Goal: Book appointment/travel/reservation

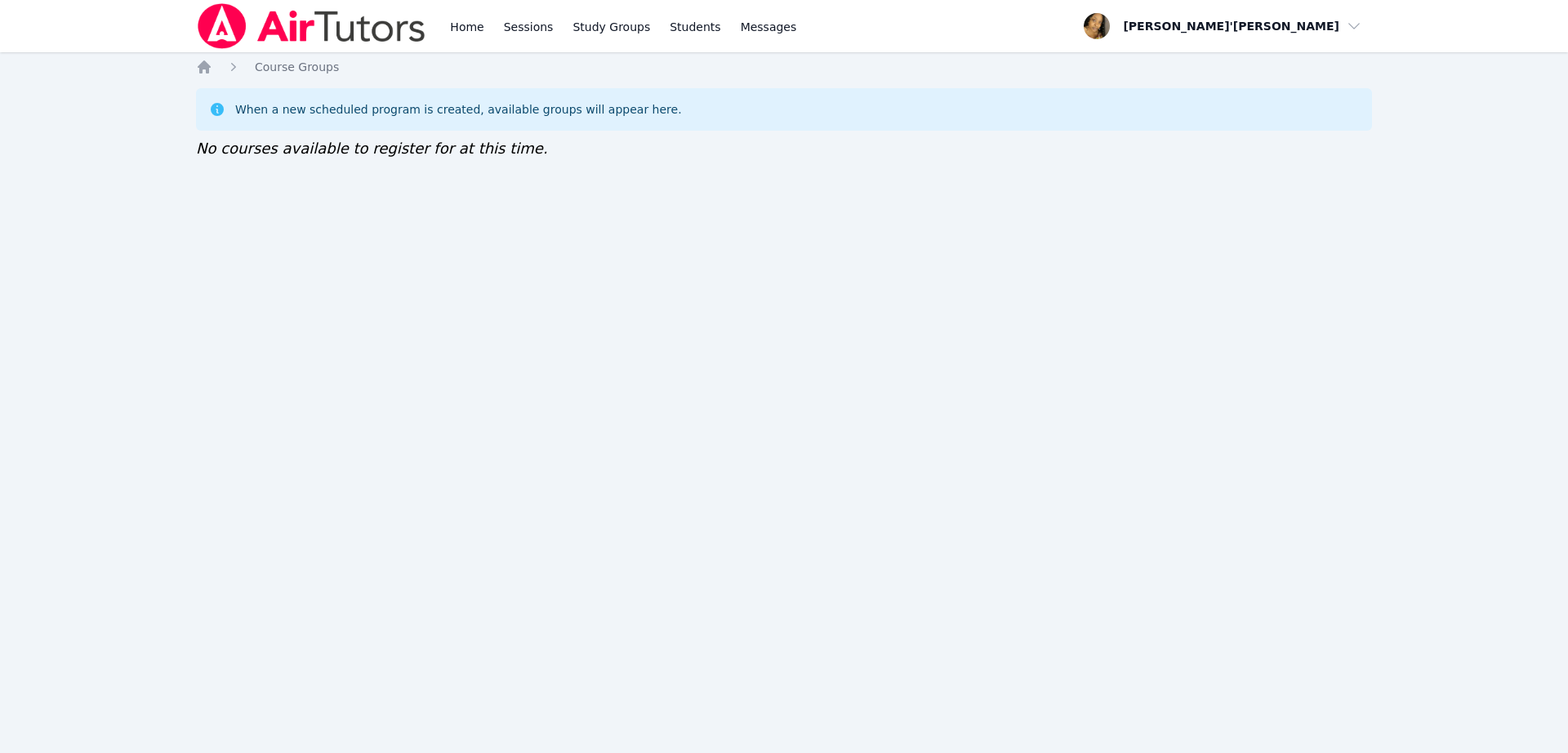
click at [340, 25] on img at bounding box center [311, 26] width 231 height 46
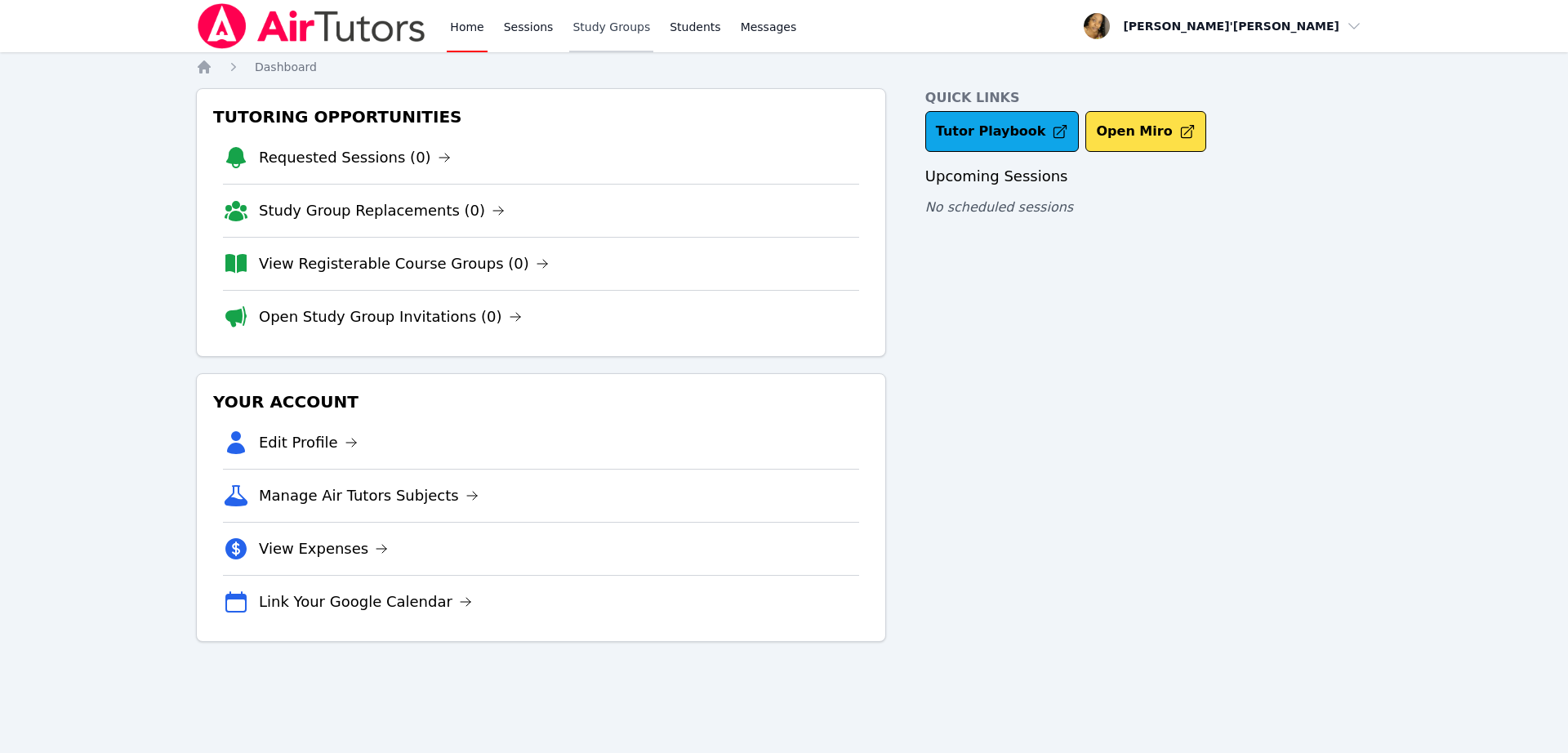
click at [599, 25] on link "Study Groups" at bounding box center [611, 26] width 84 height 53
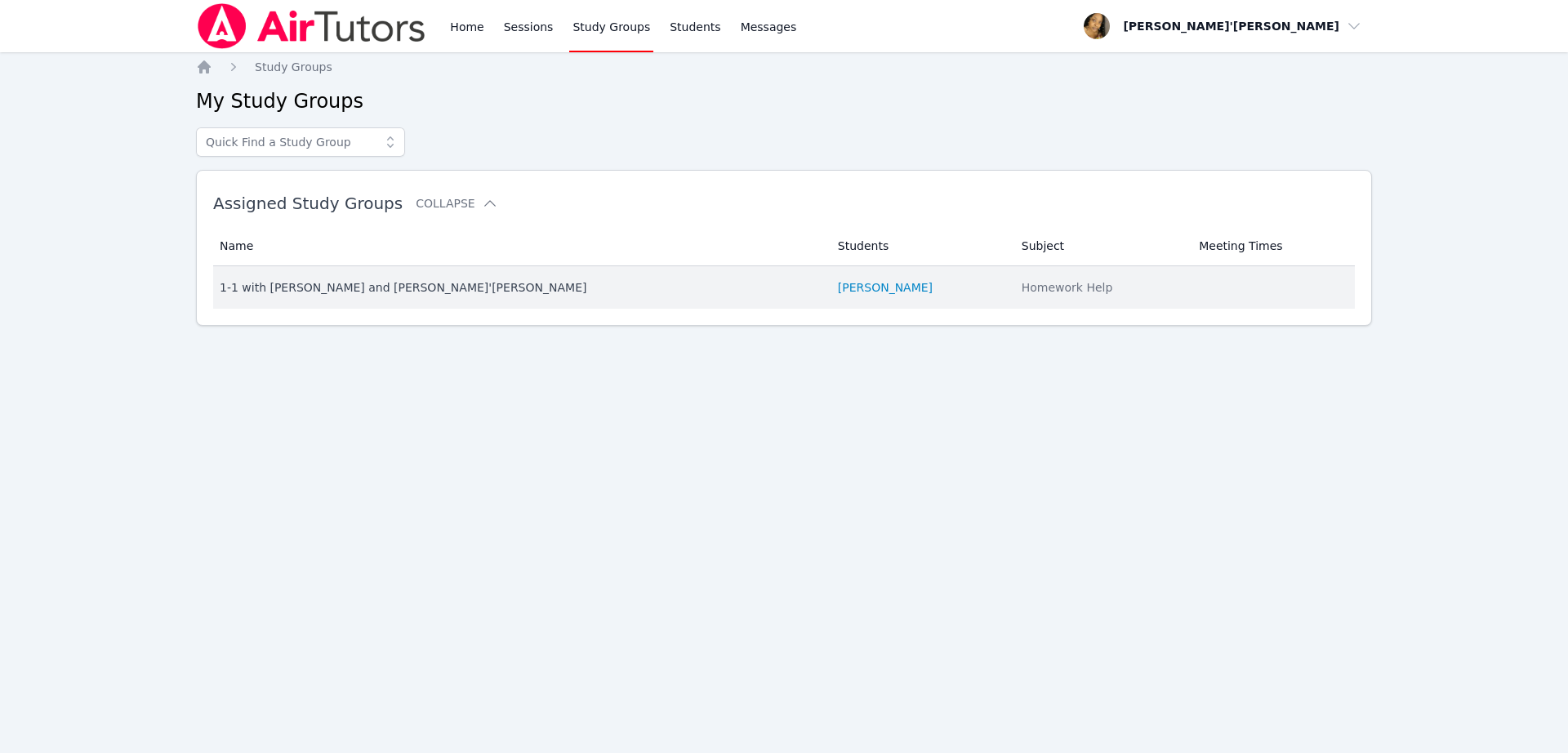
click at [828, 272] on td "Students [PERSON_NAME]" at bounding box center [920, 288] width 184 height 42
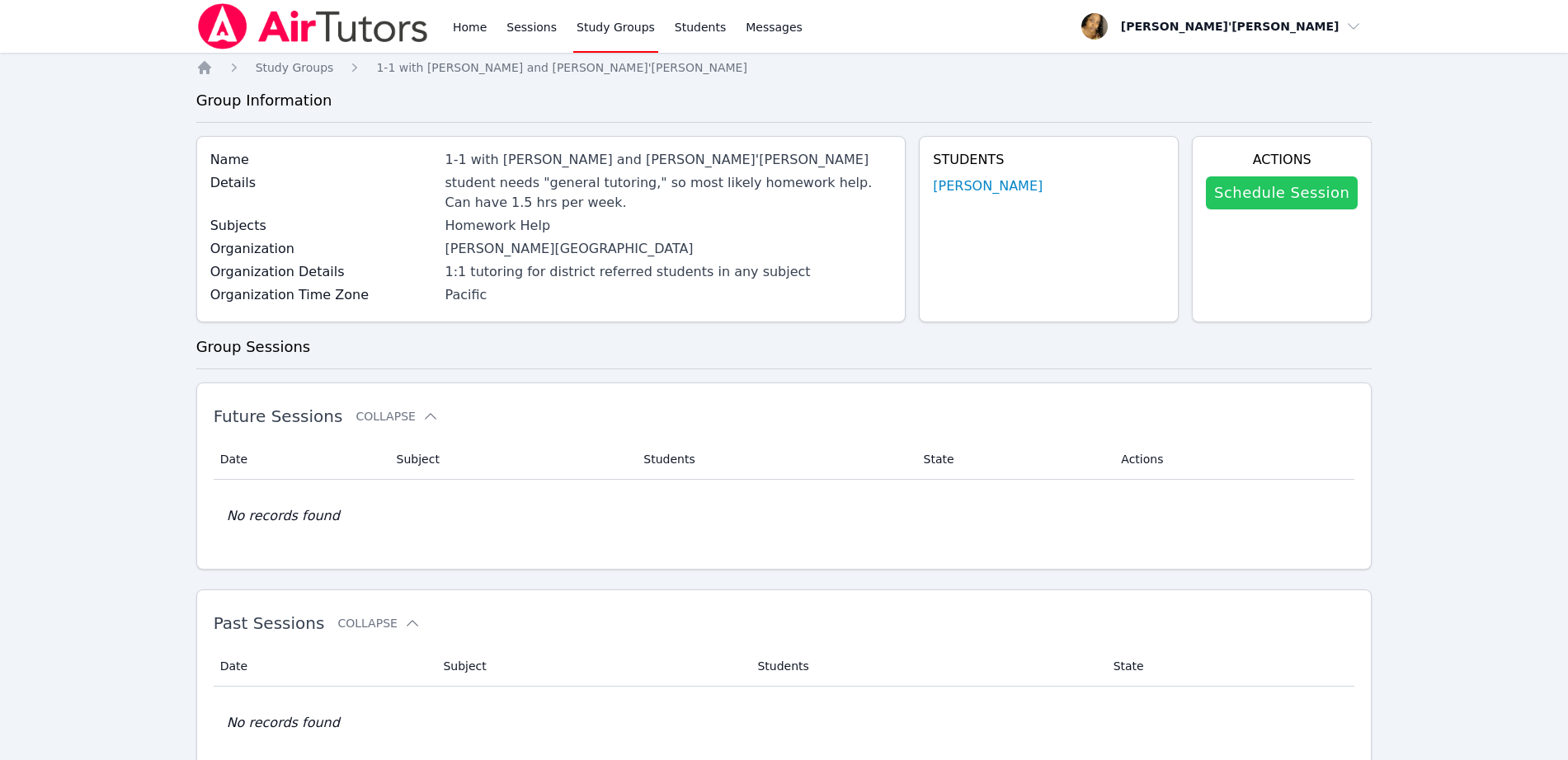
click at [1266, 194] on link "Schedule Session" at bounding box center [1282, 193] width 152 height 33
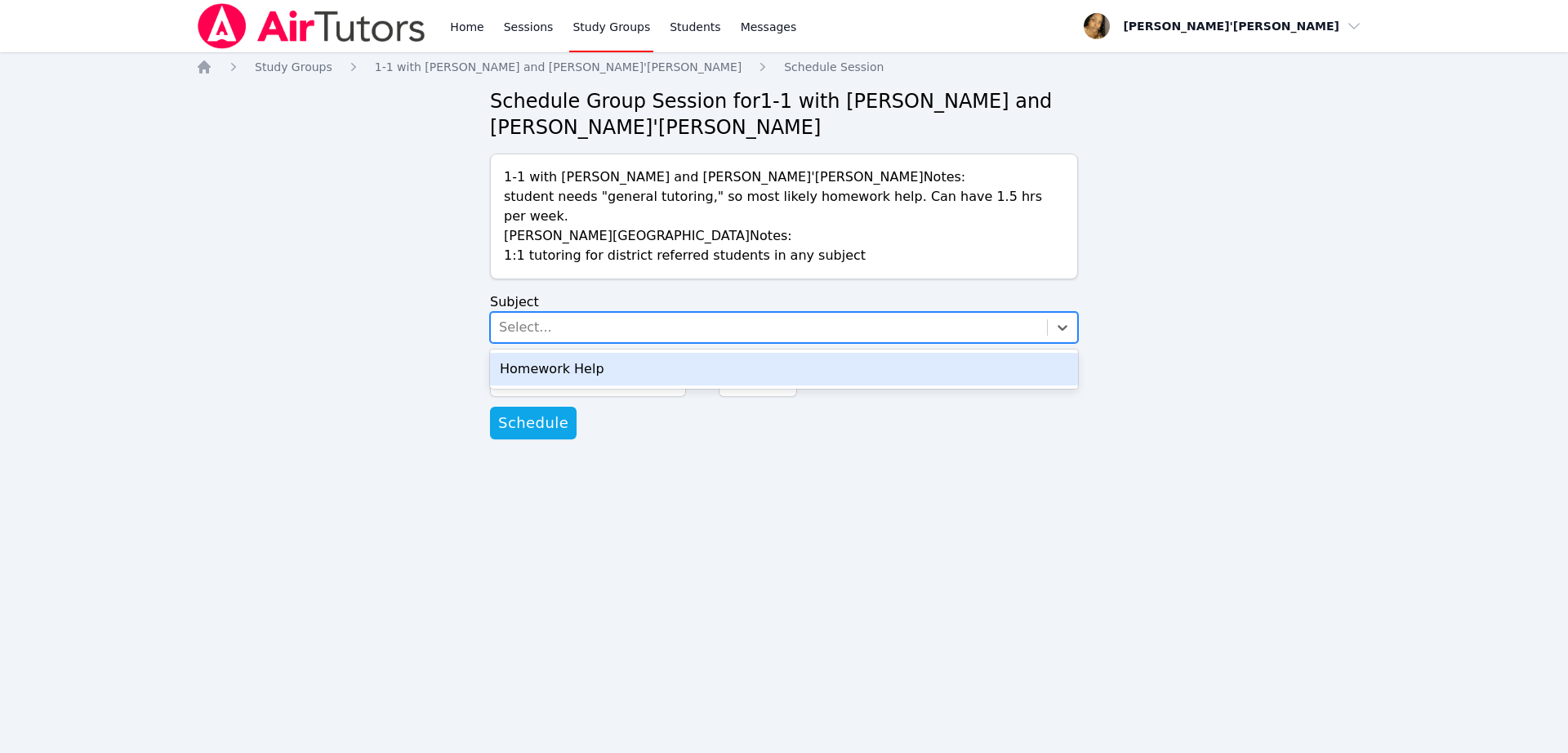
click at [626, 313] on div "Select..." at bounding box center [768, 328] width 556 height 30
click at [617, 356] on div "Homework Help" at bounding box center [783, 369] width 588 height 32
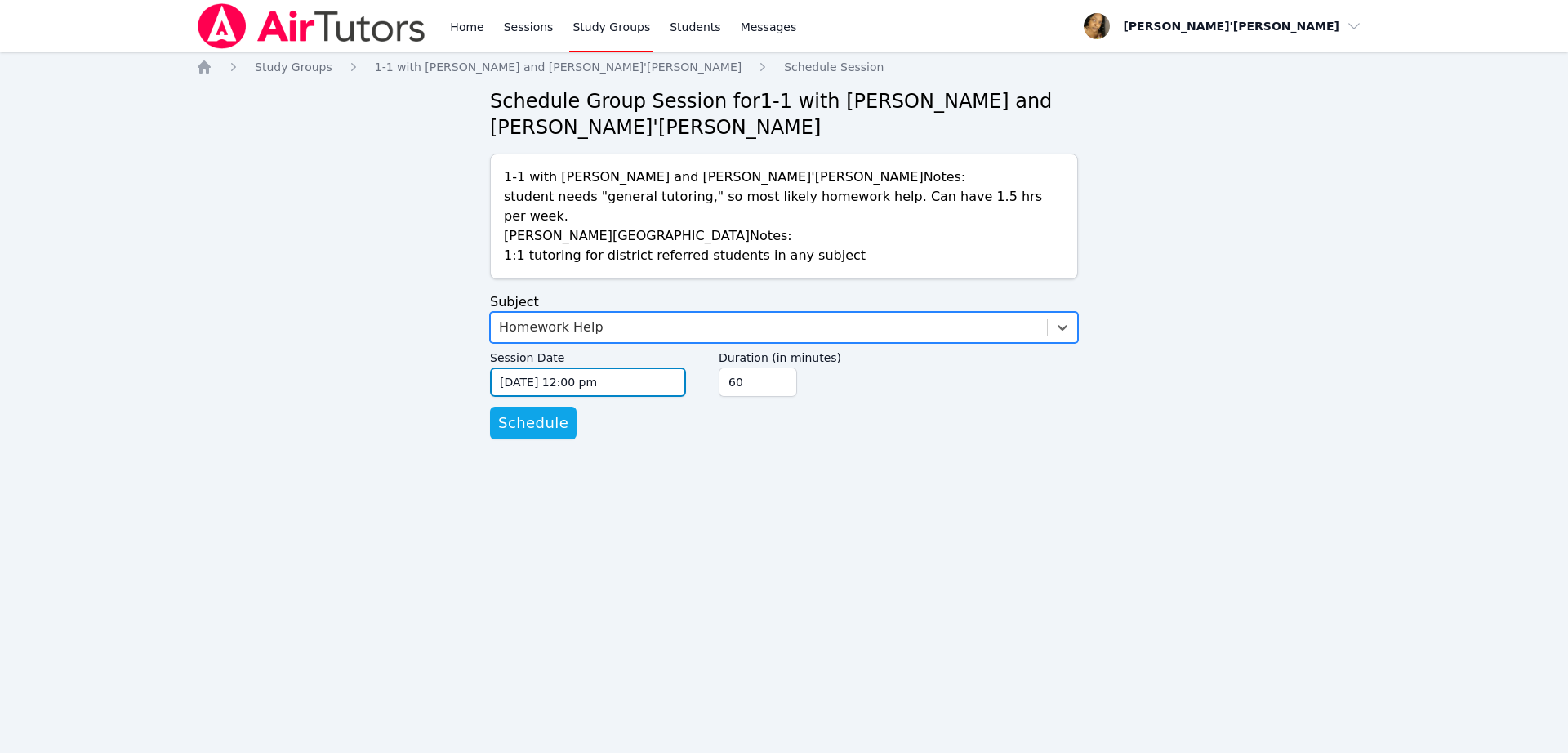
click at [618, 368] on input "[DATE] 12:00 pm" at bounding box center [587, 382] width 196 height 30
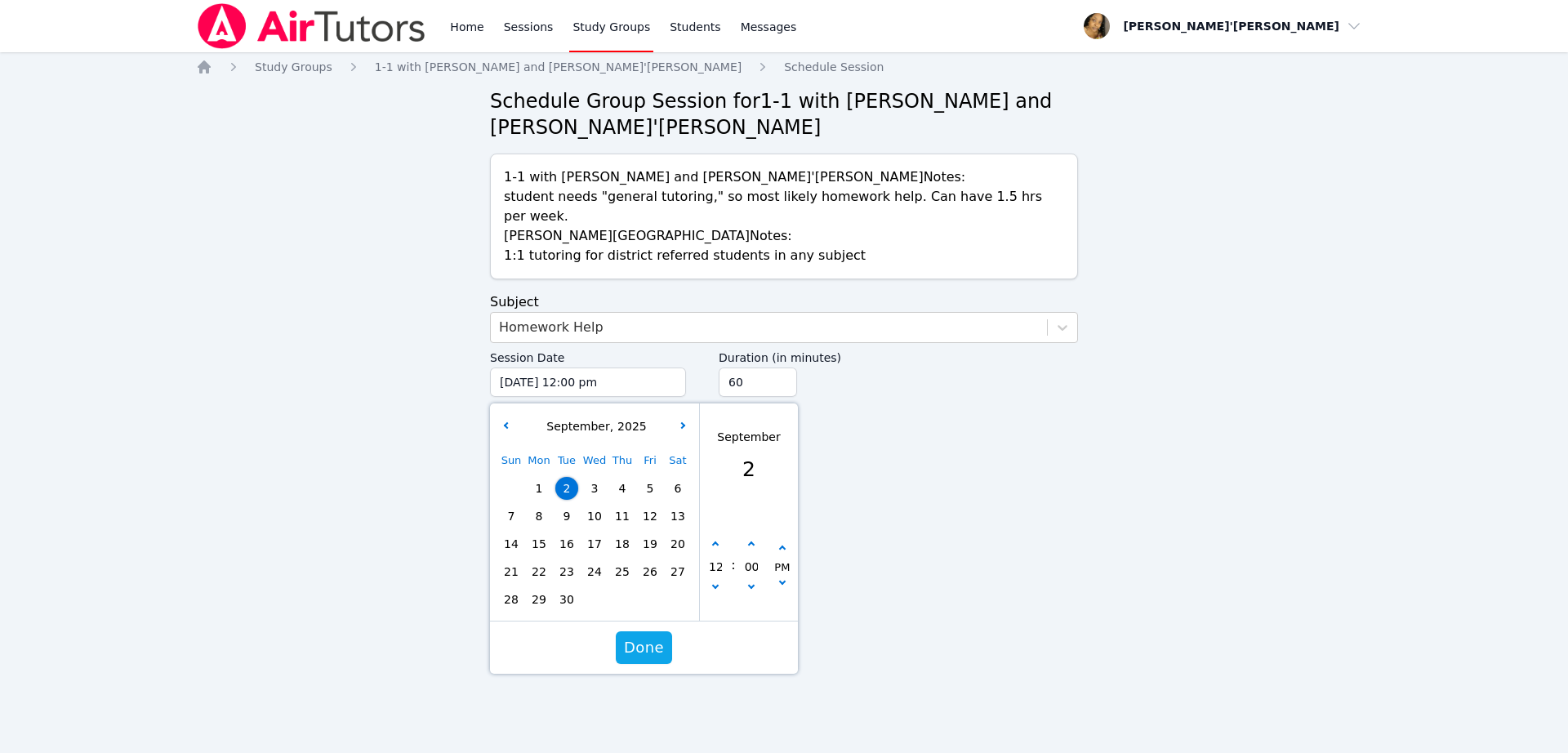
click at [589, 477] on span "3" at bounding box center [594, 488] width 23 height 23
click at [723, 537] on div "12" at bounding box center [715, 566] width 31 height 60
click at [711, 537] on button "button" at bounding box center [714, 544] width 16 height 16
type input "[DATE] 01:00 pm"
type input "01"
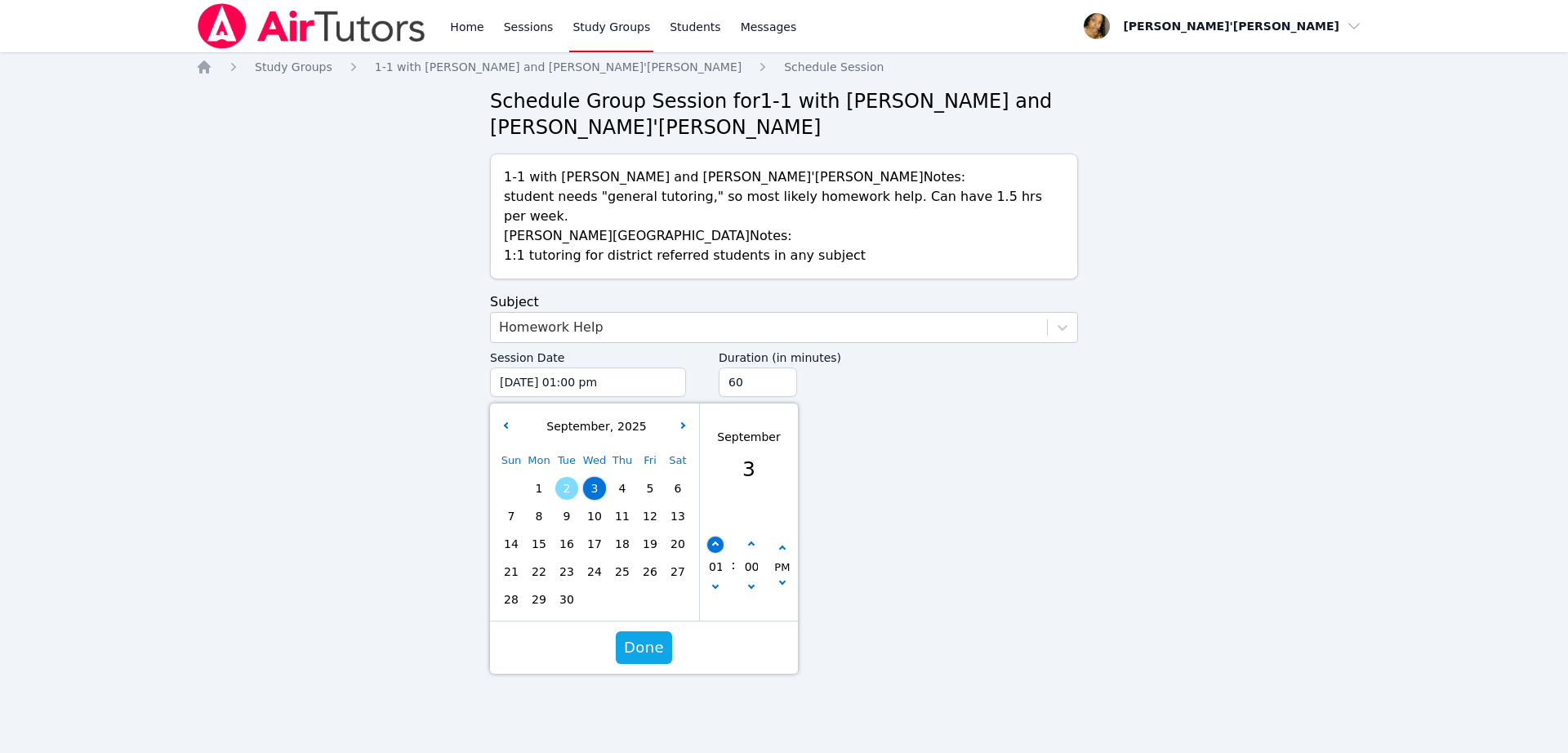
click at [711, 537] on button "button" at bounding box center [714, 544] width 16 height 16
type input "[DATE] 02:00 pm"
type input "02"
click at [710, 537] on button "button" at bounding box center [714, 544] width 16 height 16
type input "[DATE] 03:00 pm"
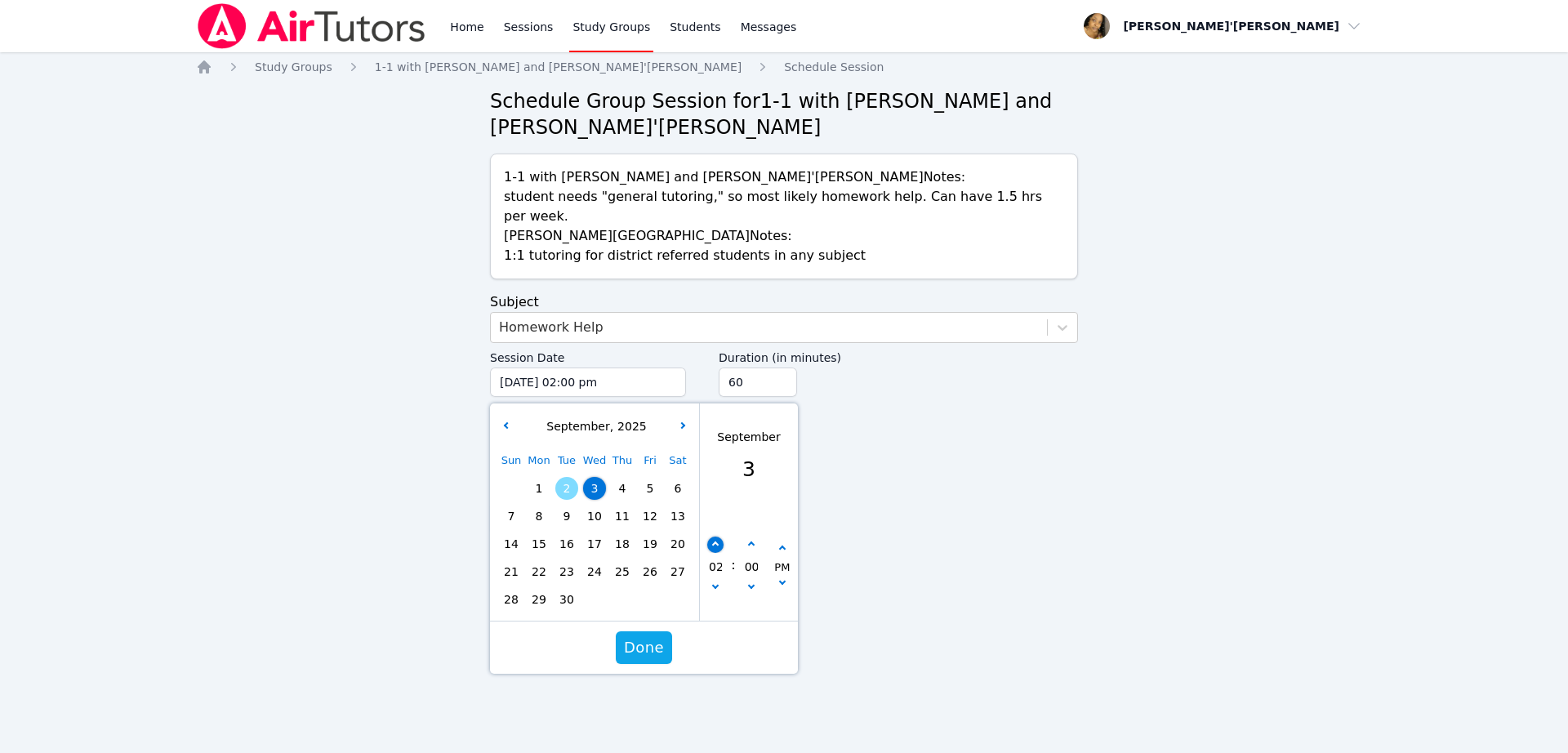
type input "03"
click at [710, 537] on button "button" at bounding box center [714, 544] width 16 height 16
type input "[DATE] 04:00 pm"
type input "04"
click at [710, 537] on button "button" at bounding box center [714, 544] width 16 height 16
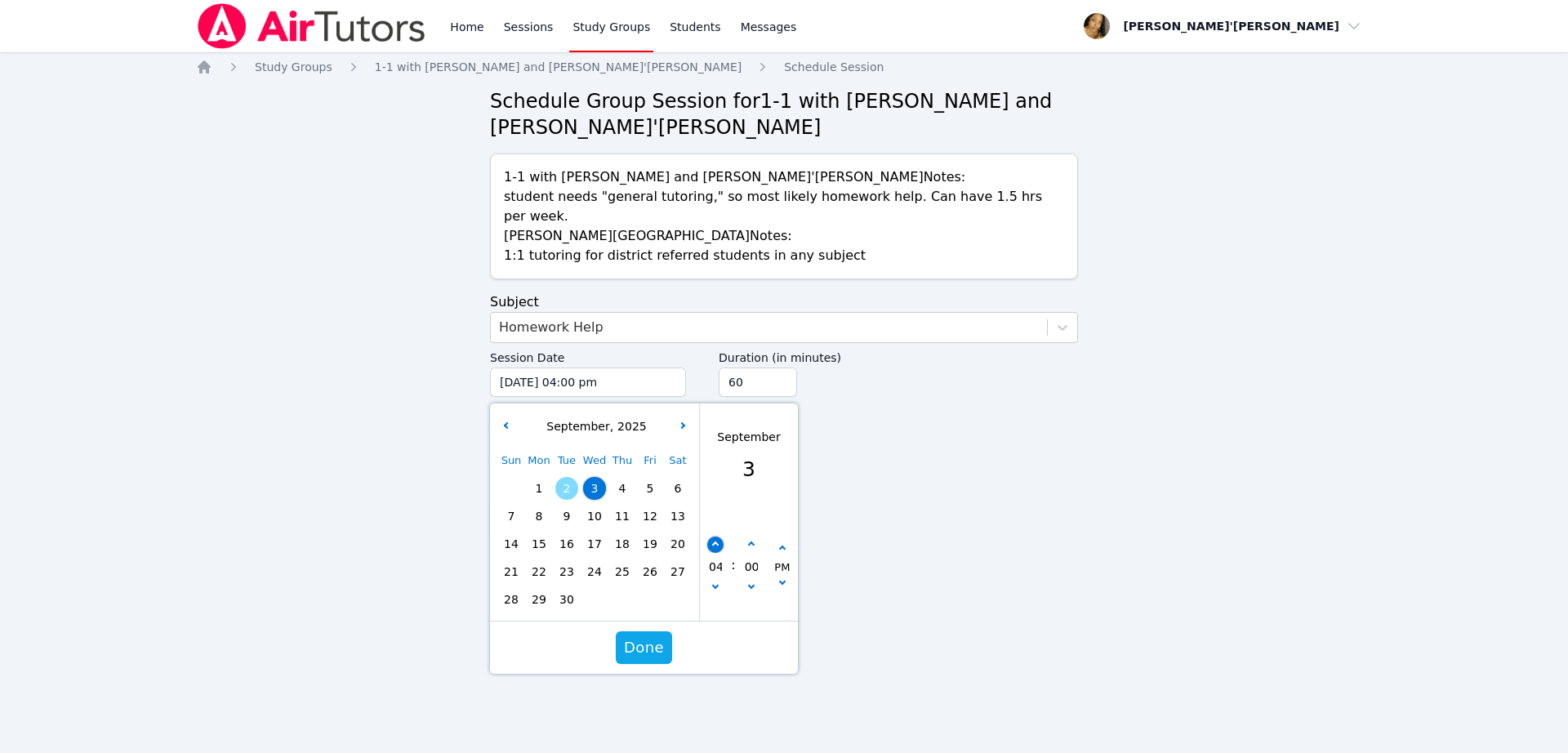
type input "[DATE] 05:00 pm"
type input "05"
click at [710, 537] on button "button" at bounding box center [714, 544] width 16 height 16
type input "[DATE] 06:00 pm"
type input "06"
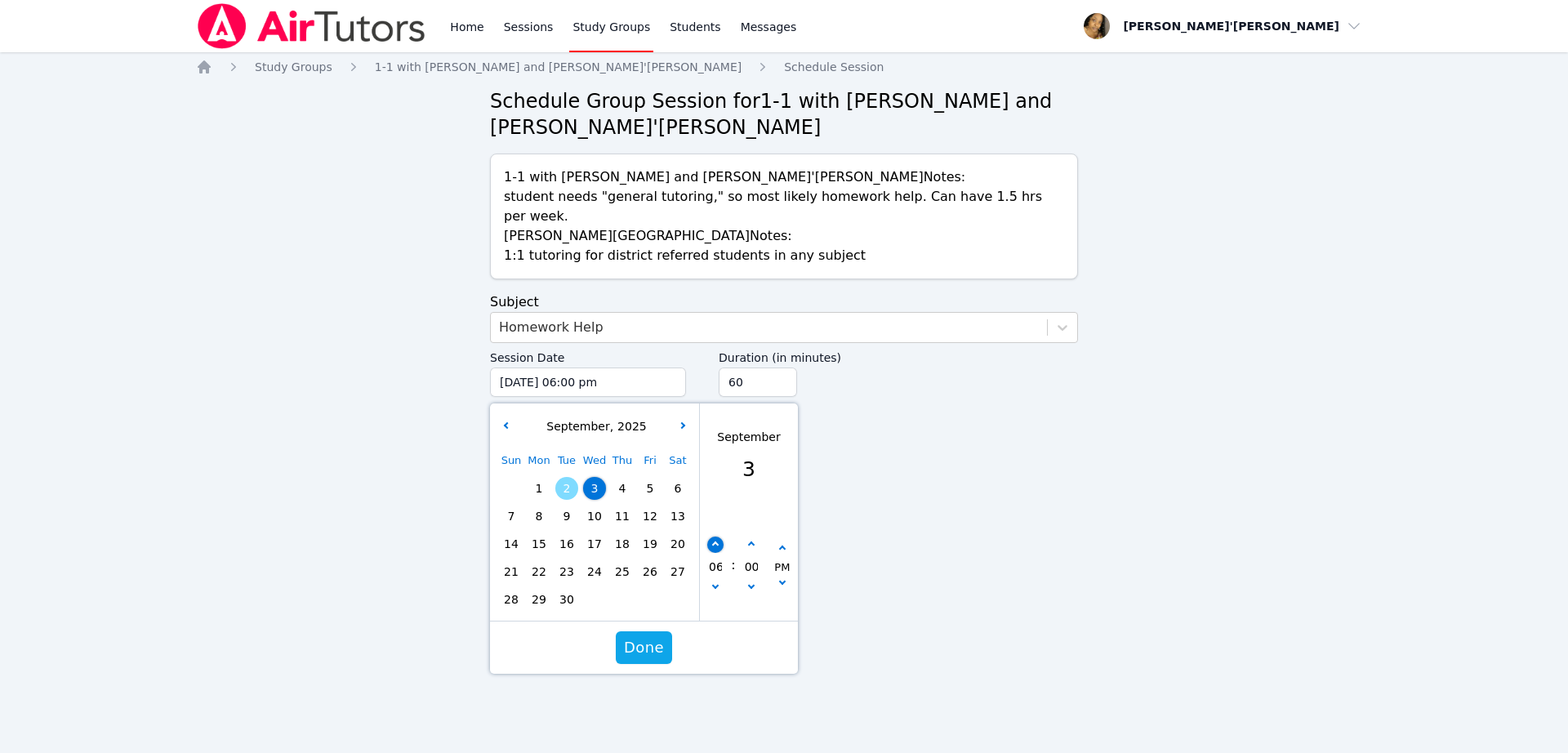
click at [710, 537] on button "button" at bounding box center [714, 544] width 16 height 16
type input "[DATE] 07:00 pm"
type input "07"
click at [710, 537] on button "button" at bounding box center [714, 544] width 16 height 16
type input "[DATE] 08:00 pm"
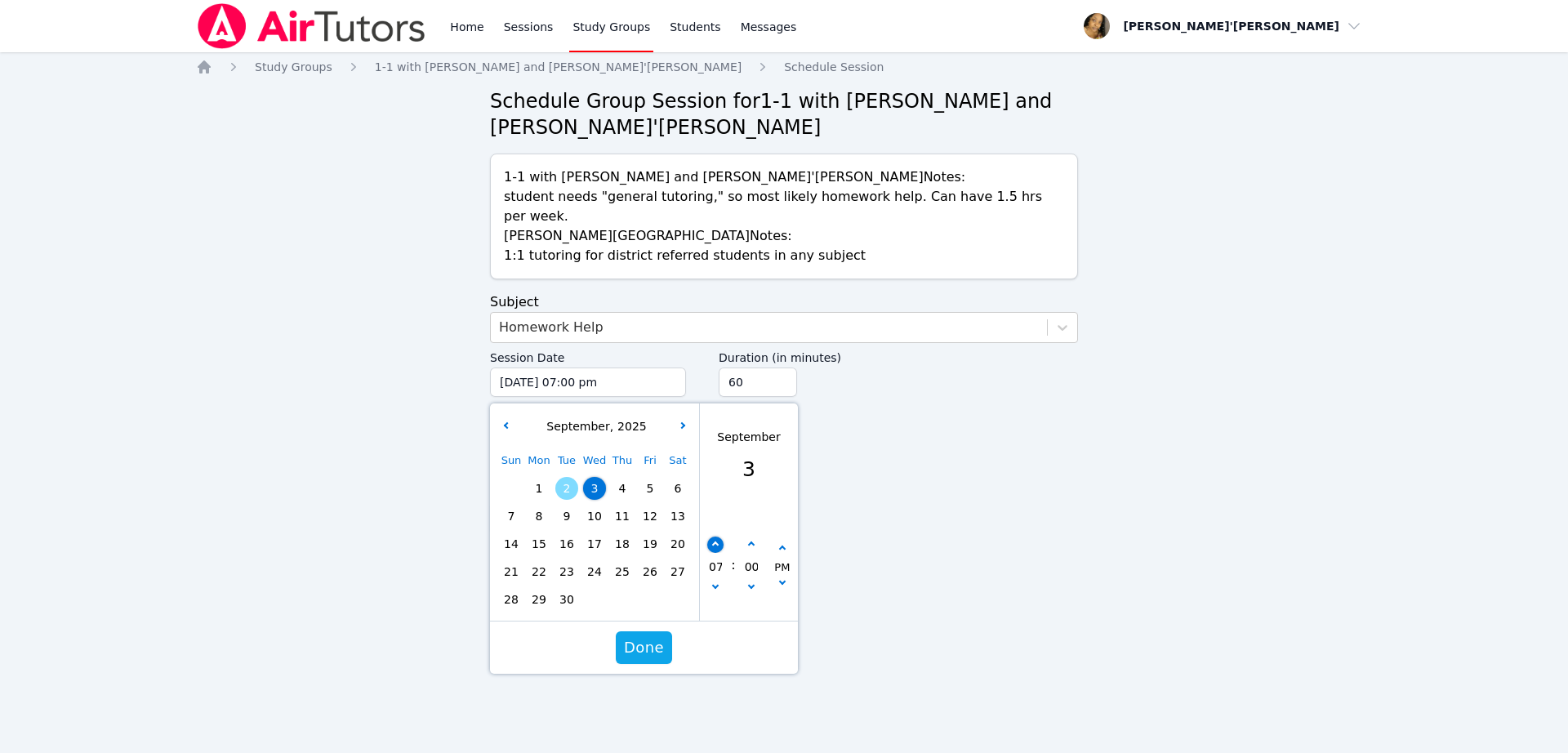
type input "08"
click at [710, 537] on button "button" at bounding box center [714, 544] width 16 height 16
type input "[DATE] 09:00 pm"
type input "09"
click at [706, 562] on div "09" at bounding box center [715, 566] width 31 height 60
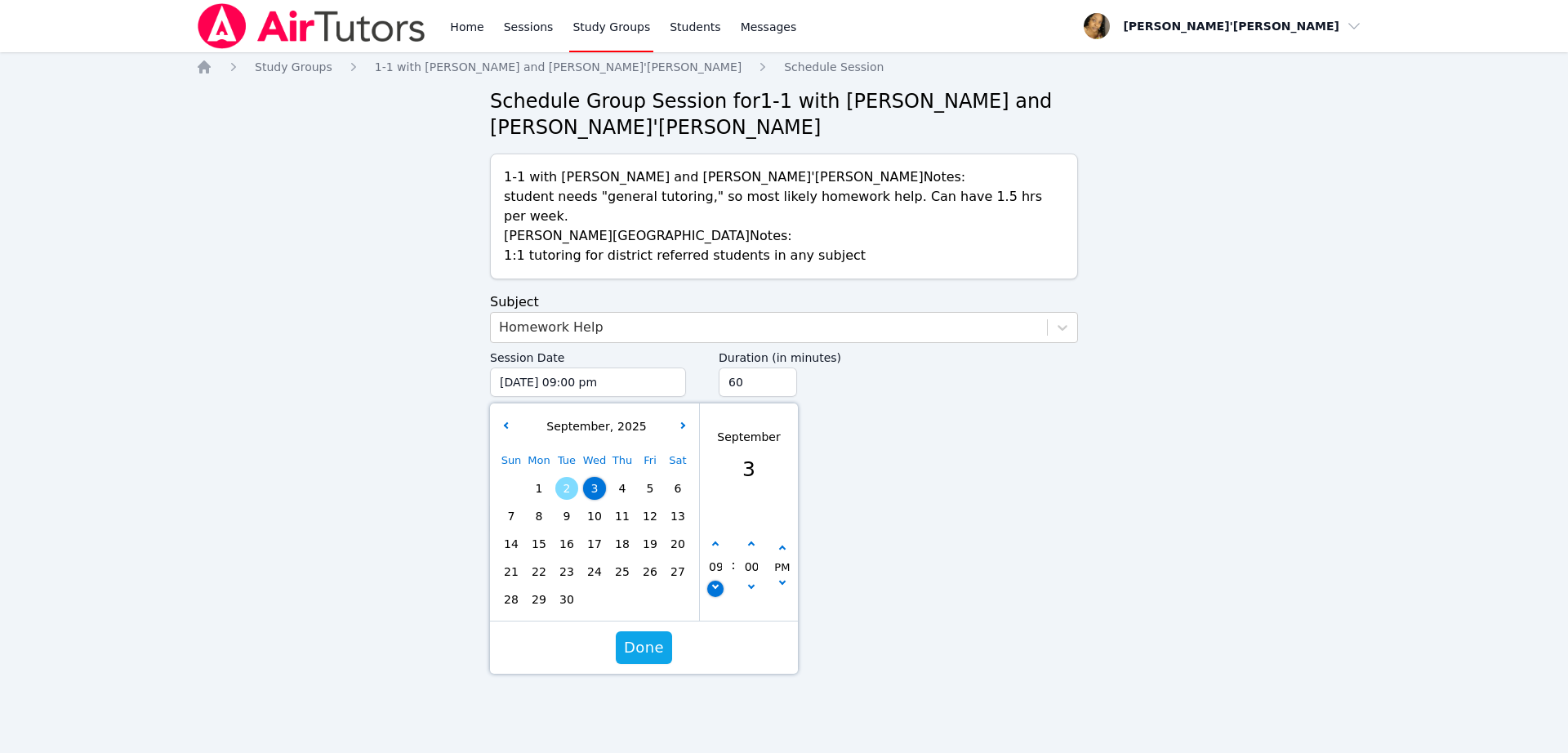
click at [717, 581] on button "button" at bounding box center [714, 588] width 16 height 16
type input "[DATE] 08:00 pm"
type input "08"
click at [752, 582] on icon "button" at bounding box center [750, 586] width 7 height 7
type input "[DATE] 07:55 pm"
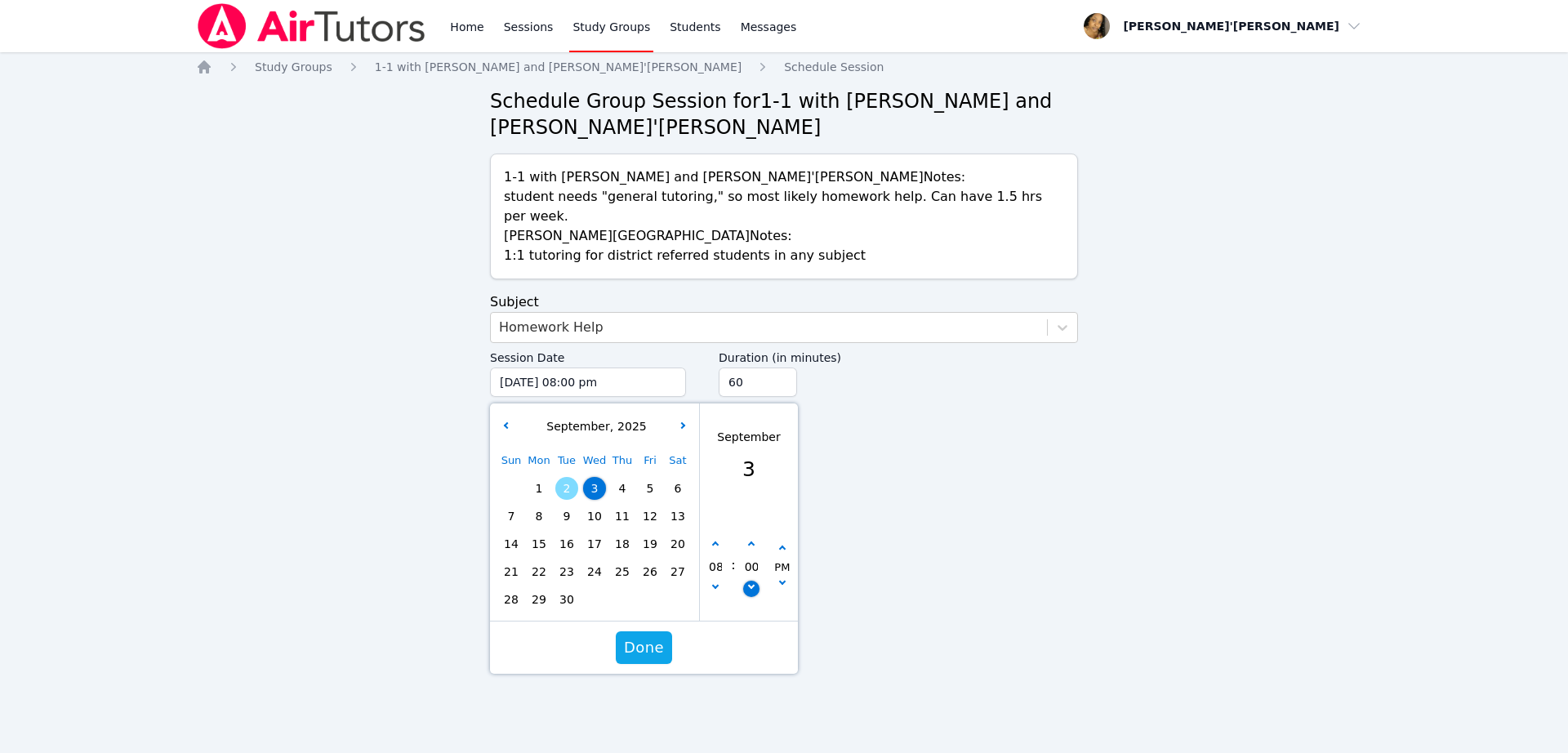
type input "07"
type input "55"
click at [716, 537] on button "button" at bounding box center [714, 544] width 16 height 16
type input "[DATE] 08:55 pm"
type input "08"
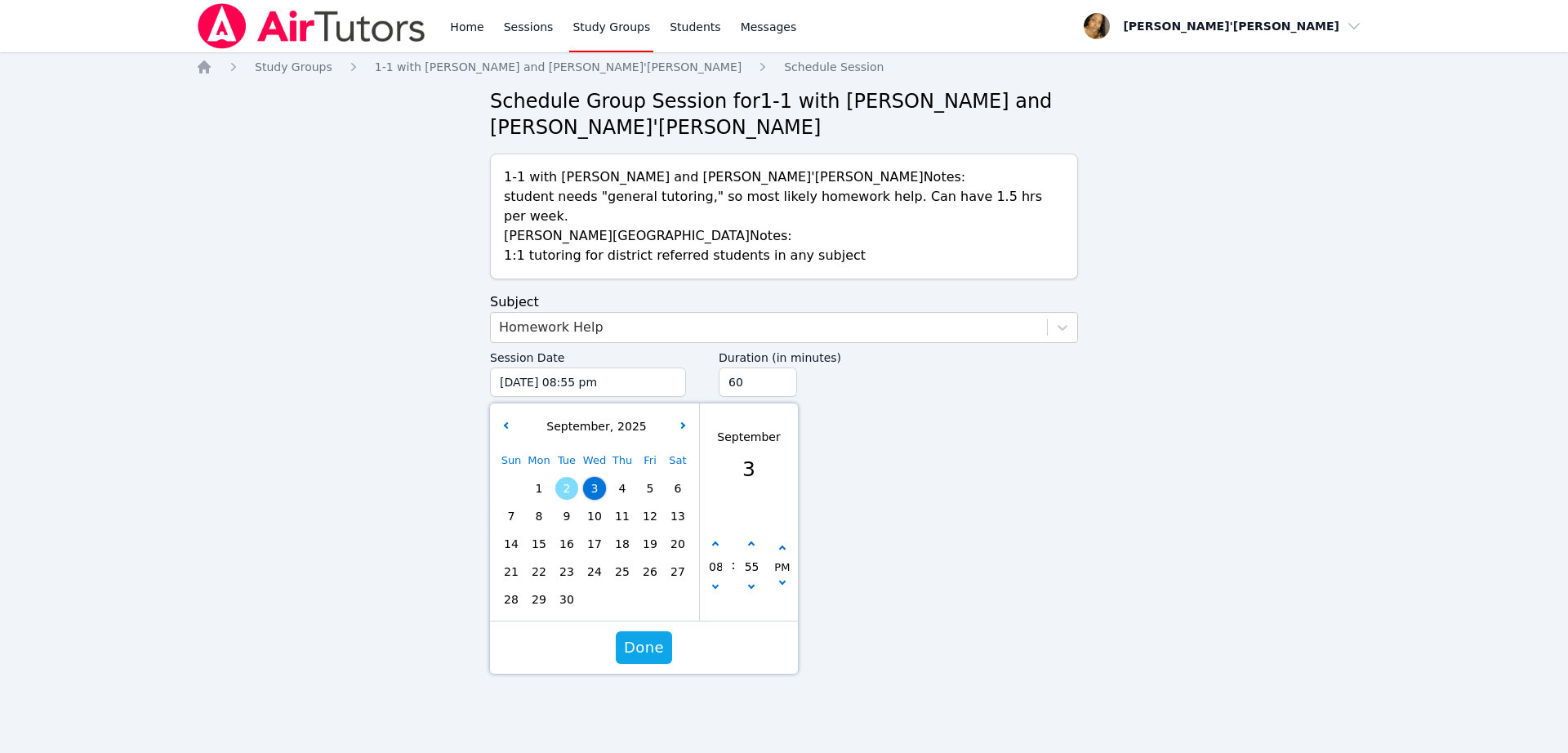
click at [758, 577] on div "55" at bounding box center [751, 566] width 31 height 60
click at [752, 582] on icon "button" at bounding box center [750, 586] width 7 height 7
type input "[DATE] 08:50 pm"
type input "50"
click at [752, 582] on icon "button" at bounding box center [750, 586] width 7 height 7
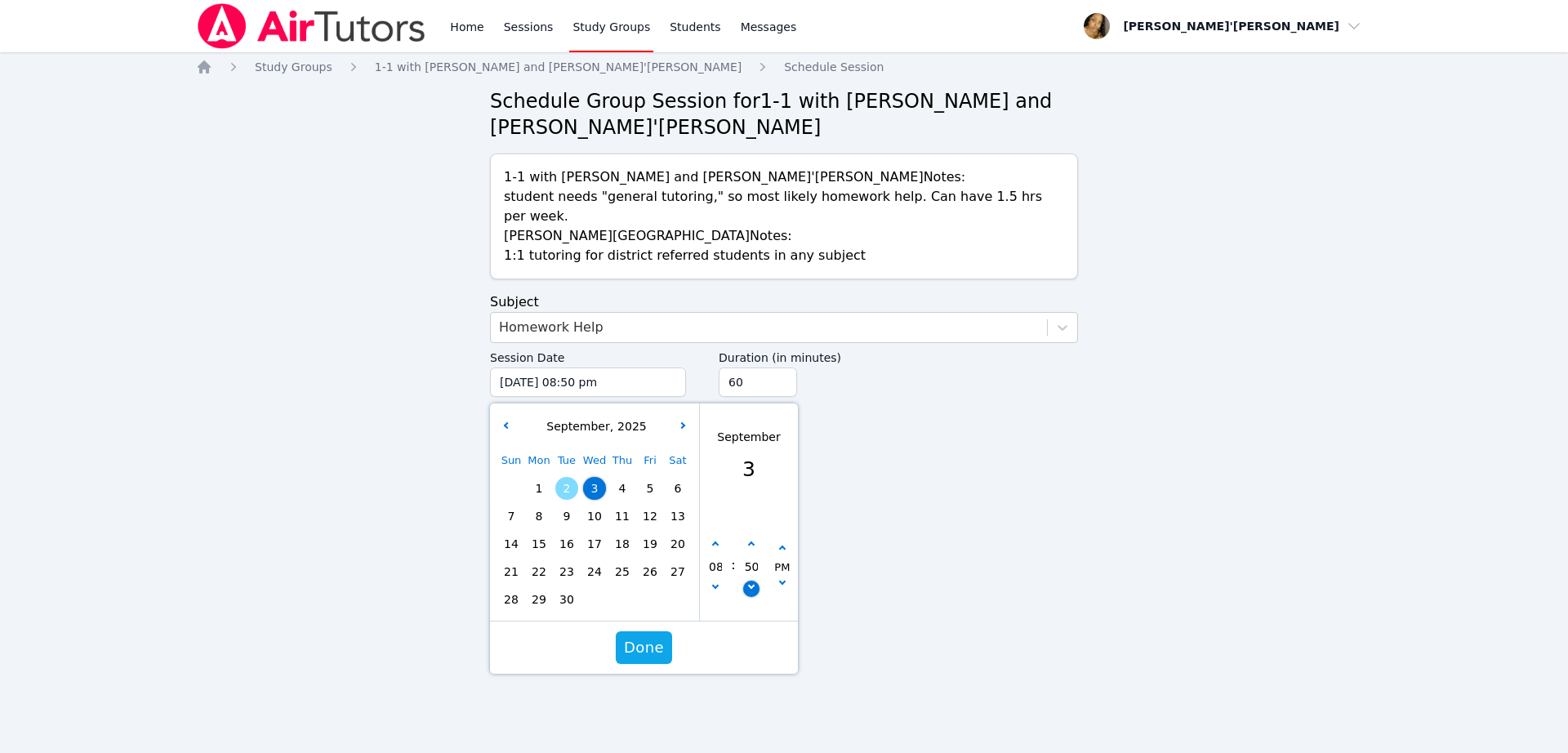
type input "[DATE] 08:45 pm"
type input "45"
click at [752, 582] on icon "button" at bounding box center [750, 586] width 7 height 7
type input "[DATE] 08:40 pm"
type input "40"
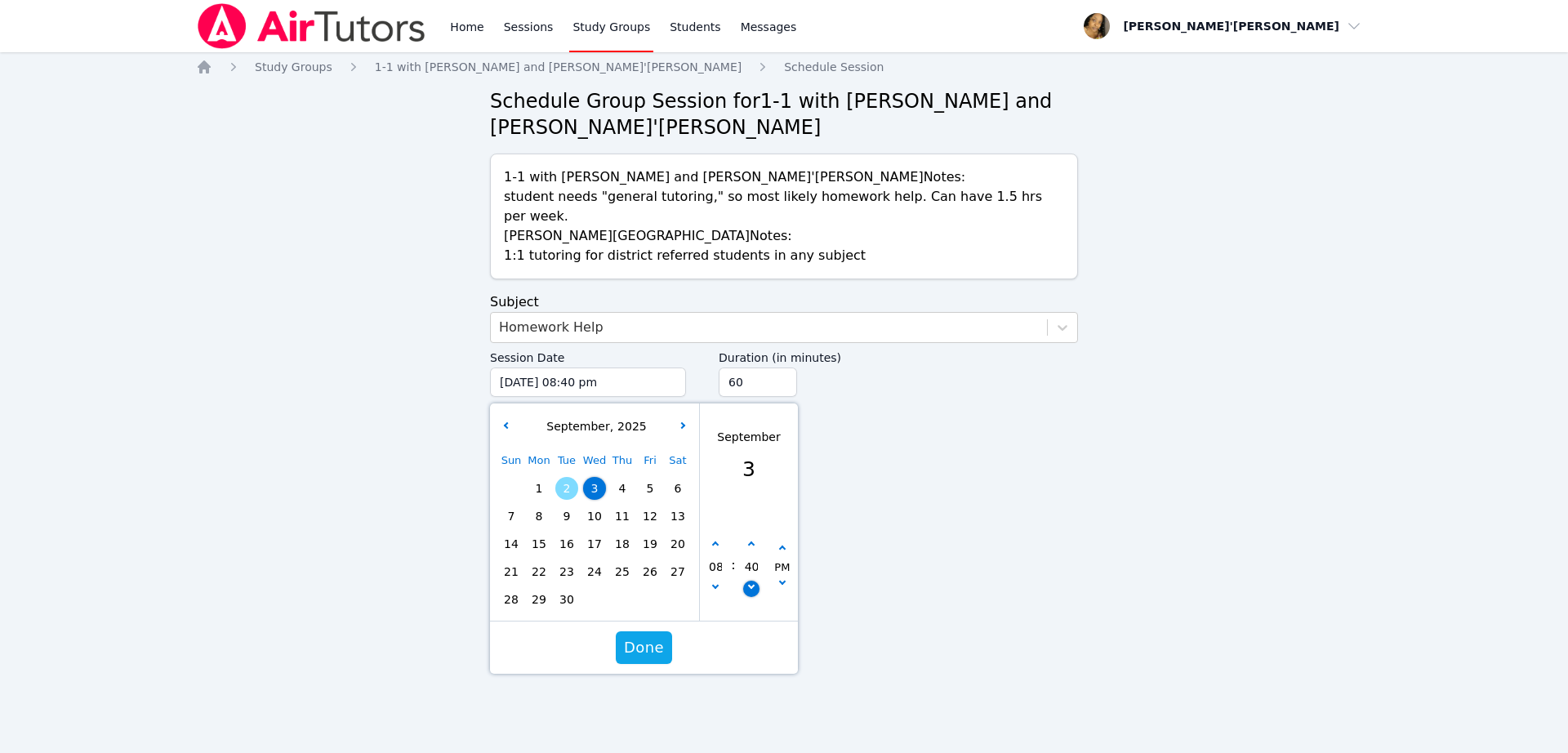
click at [752, 582] on icon "button" at bounding box center [750, 586] width 7 height 7
type input "[DATE] 08:35 pm"
type input "35"
click at [752, 582] on icon "button" at bounding box center [750, 586] width 7 height 7
type input "[DATE] 08:30 pm"
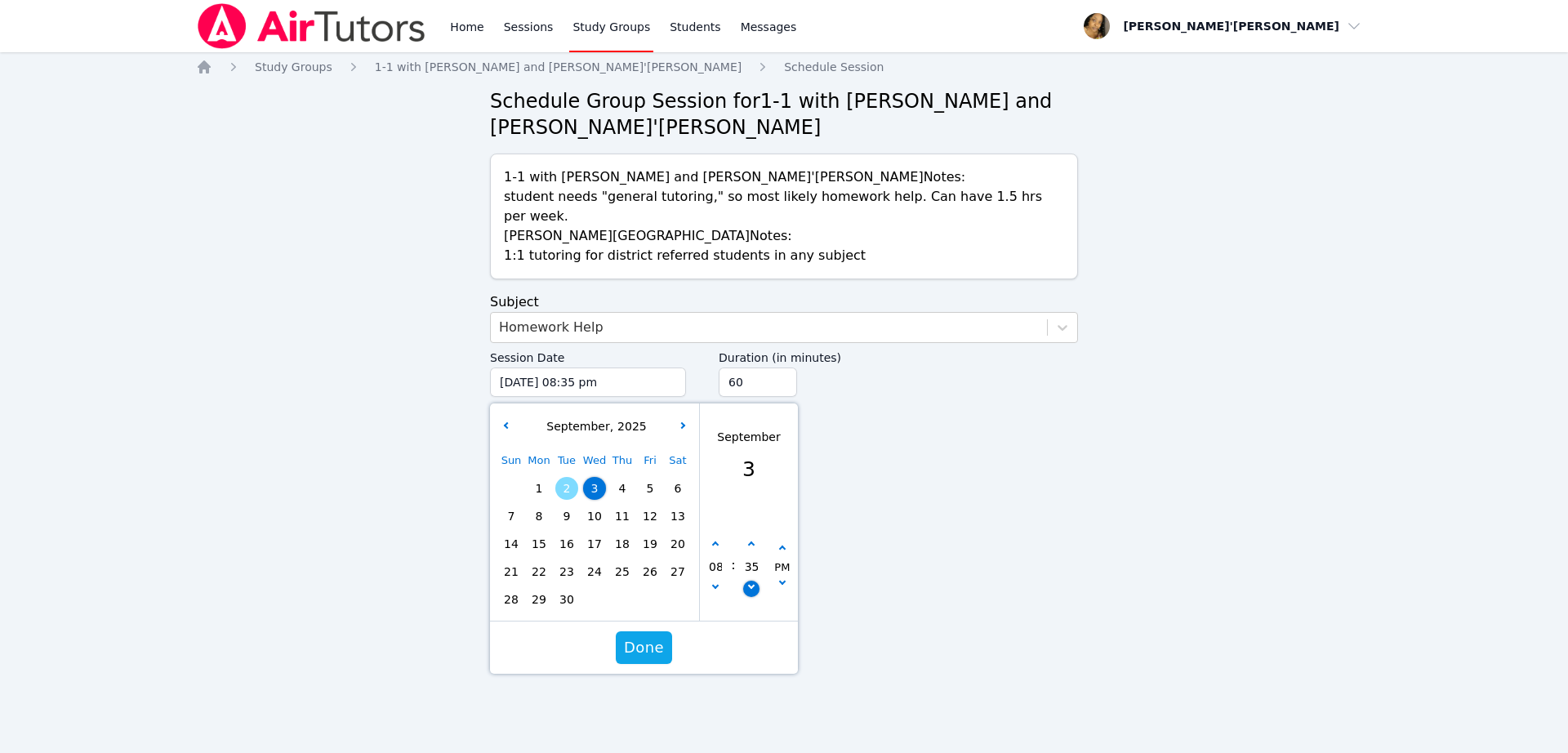
type input "30"
click at [655, 637] on span "Done" at bounding box center [643, 648] width 40 height 23
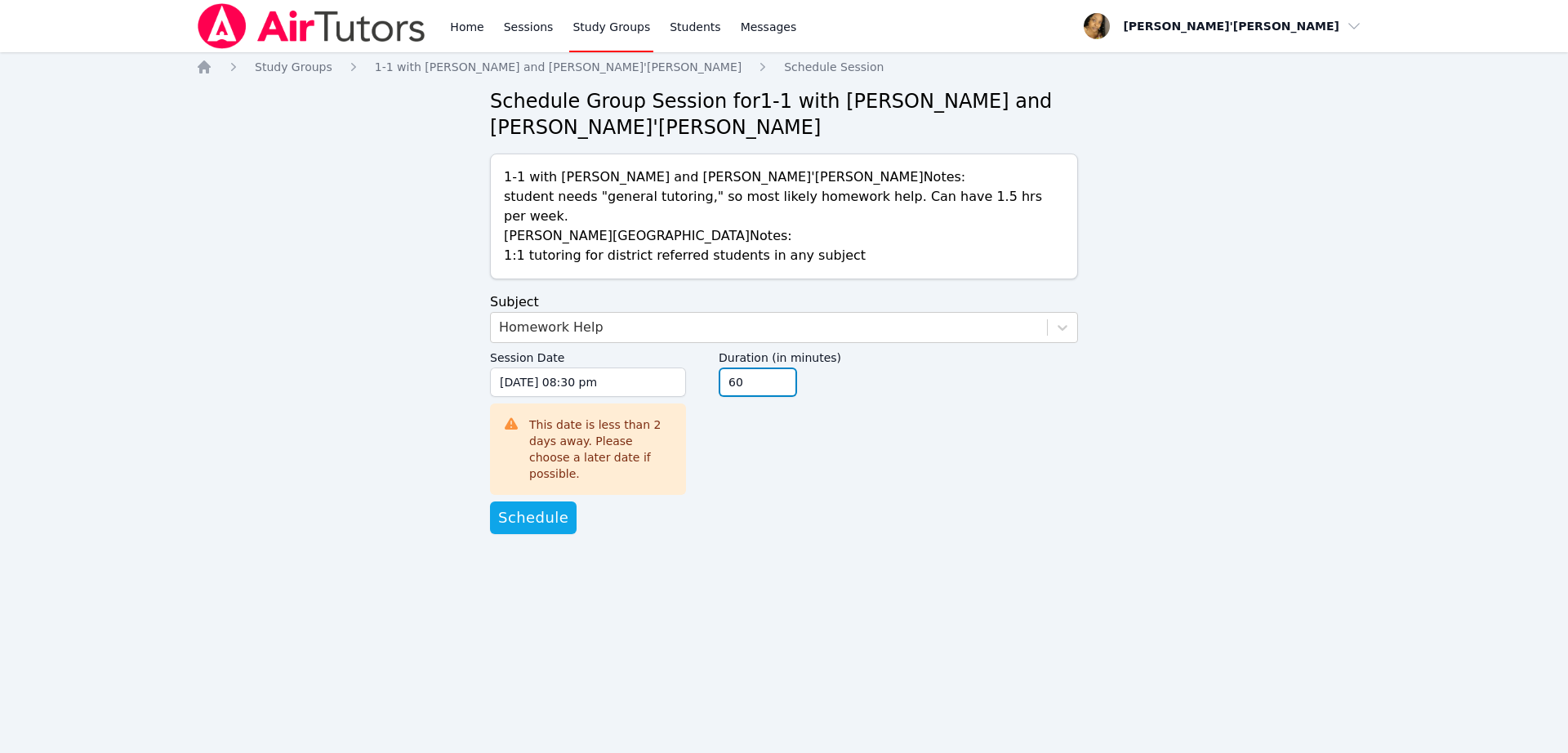
click at [759, 368] on input "60" at bounding box center [758, 382] width 78 height 30
type input "45"
click at [777, 368] on input "45" at bounding box center [758, 382] width 78 height 30
click at [520, 507] on span "Schedule" at bounding box center [533, 518] width 70 height 23
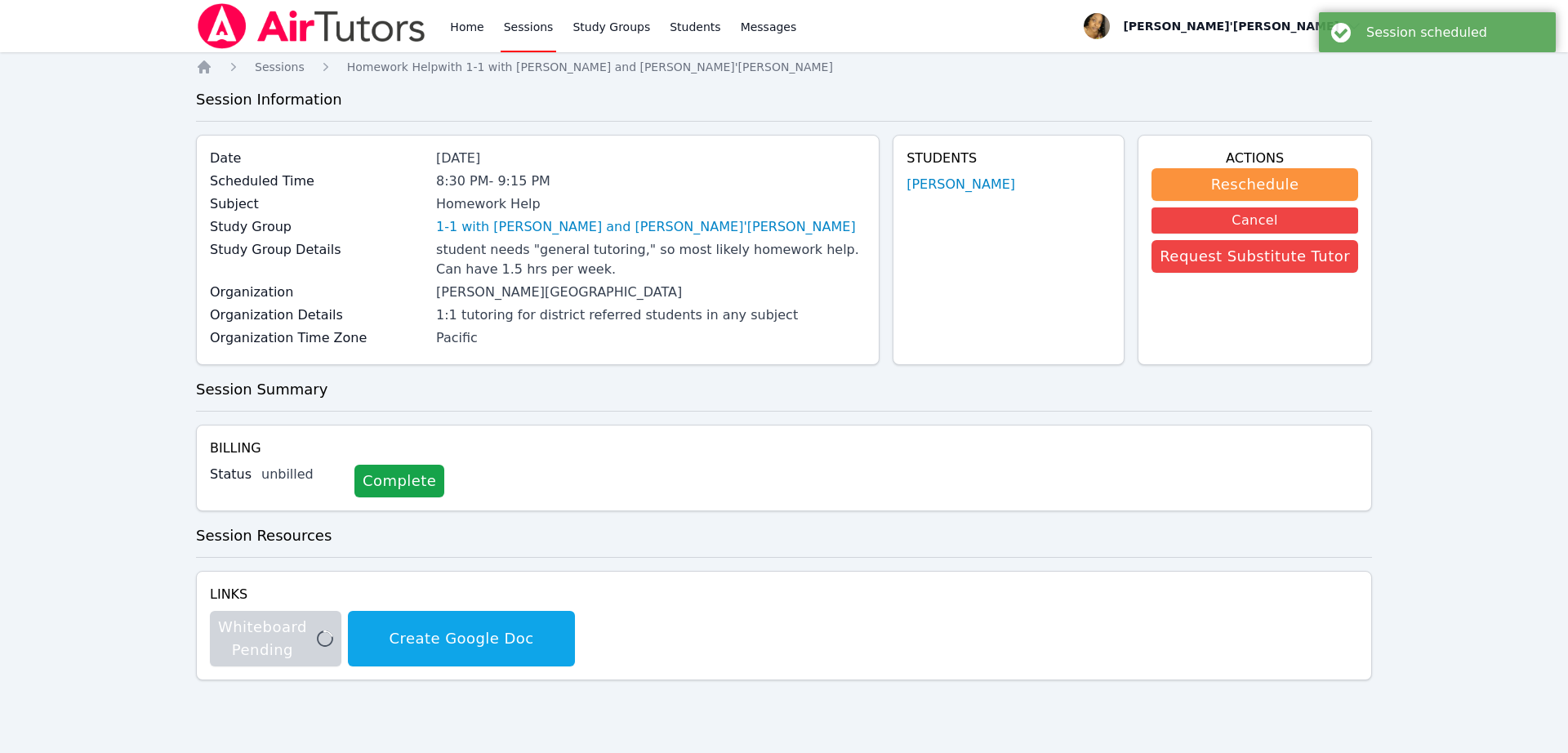
click at [523, 37] on link "Sessions" at bounding box center [529, 26] width 56 height 53
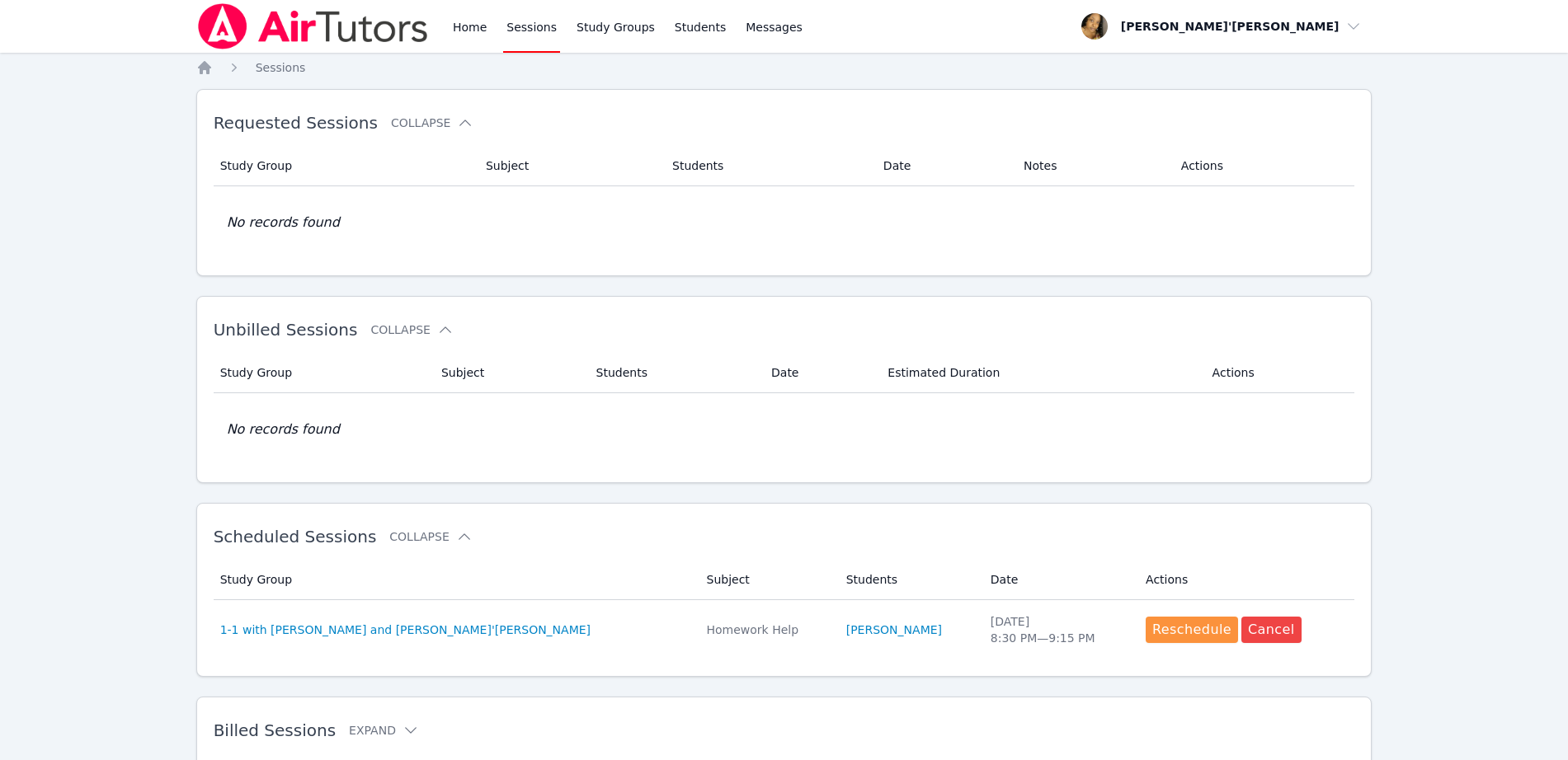
click at [447, 36] on div "Home Sessions Study Groups Students Messages" at bounding box center [501, 27] width 610 height 53
click at [473, 29] on link "Home" at bounding box center [469, 27] width 40 height 53
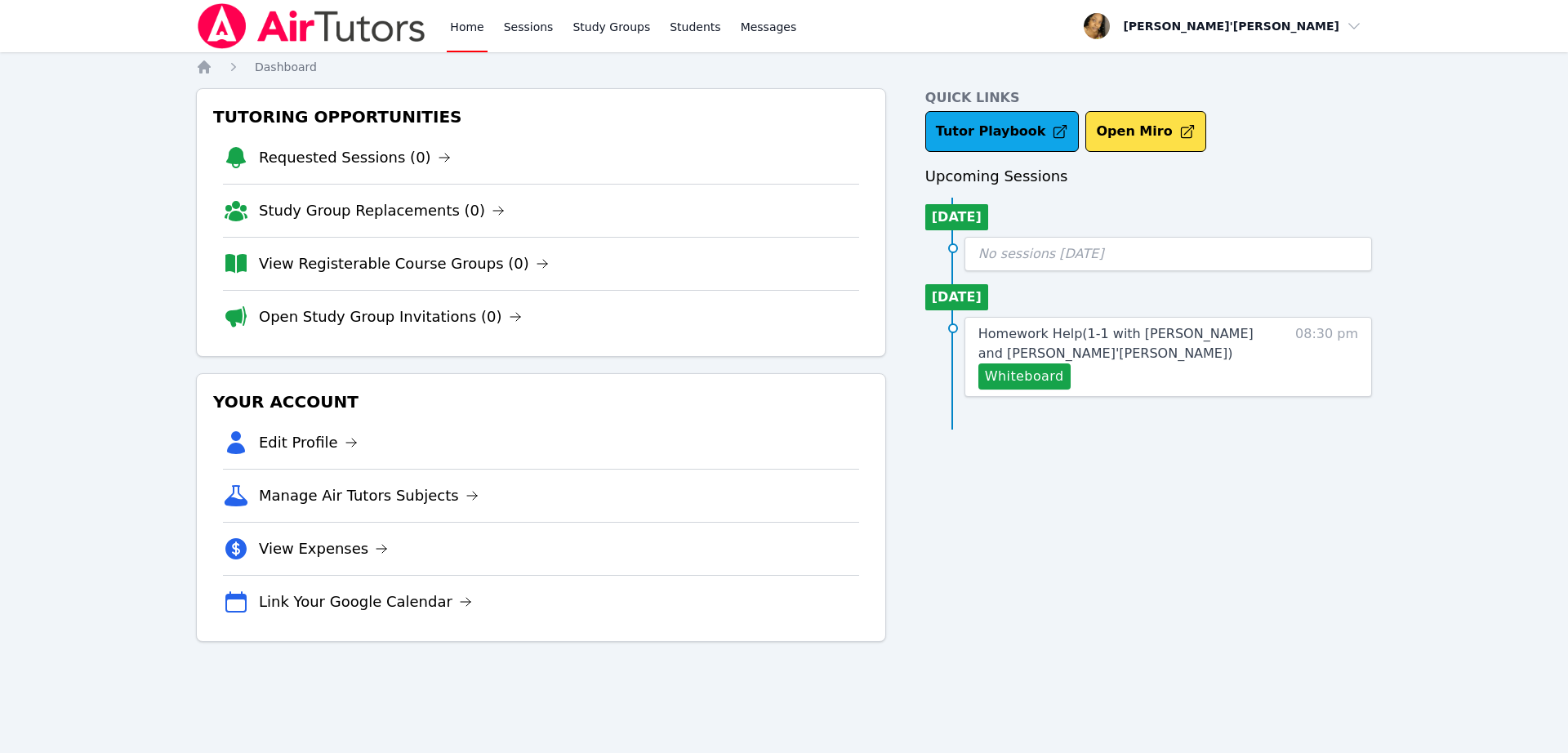
click at [1181, 368] on div "Whiteboard" at bounding box center [1121, 376] width 285 height 26
click at [1144, 339] on span "Homework Help ( 1-1 with [PERSON_NAME] and [PERSON_NAME]'[PERSON_NAME] )" at bounding box center [1116, 343] width 275 height 35
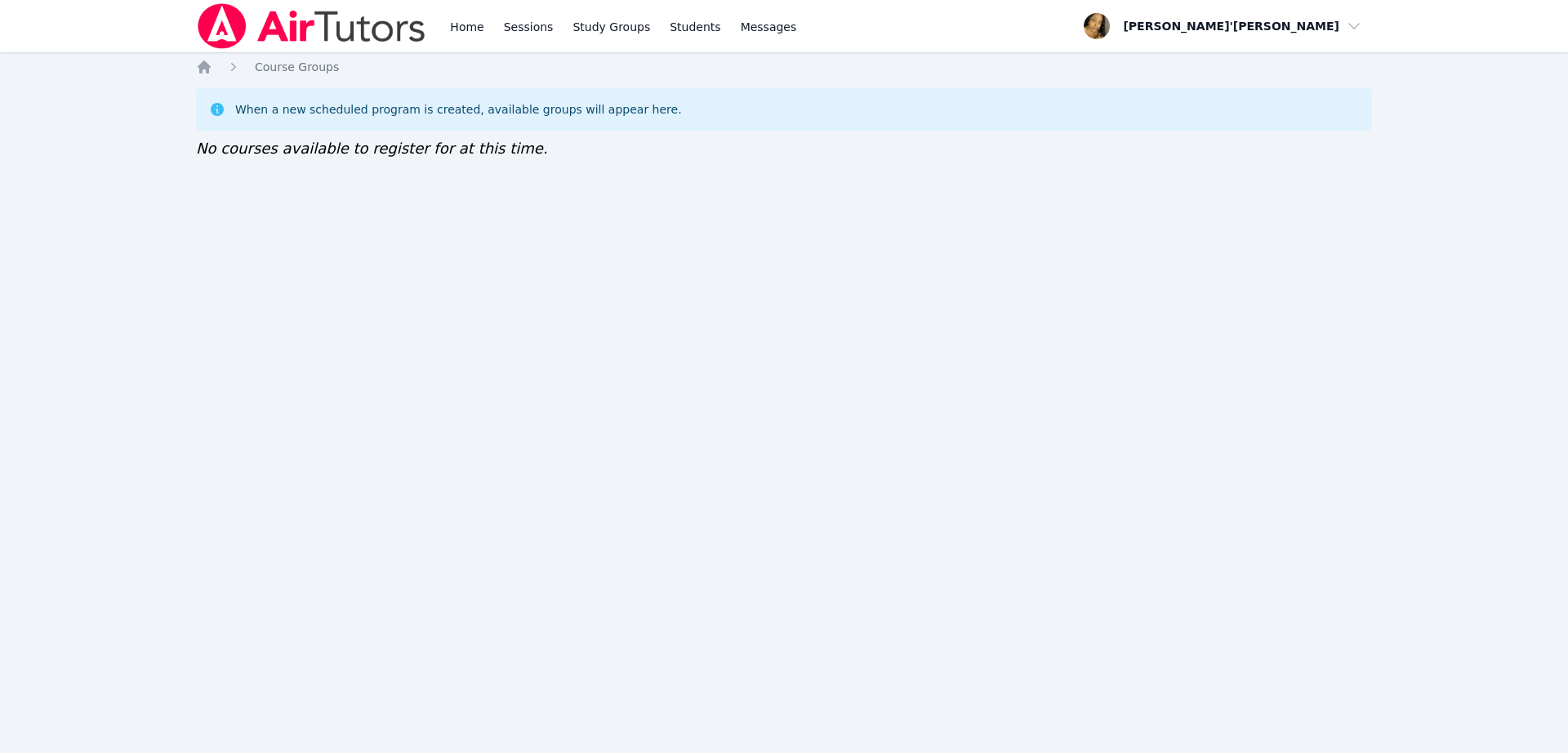
click at [370, 25] on img at bounding box center [311, 26] width 231 height 46
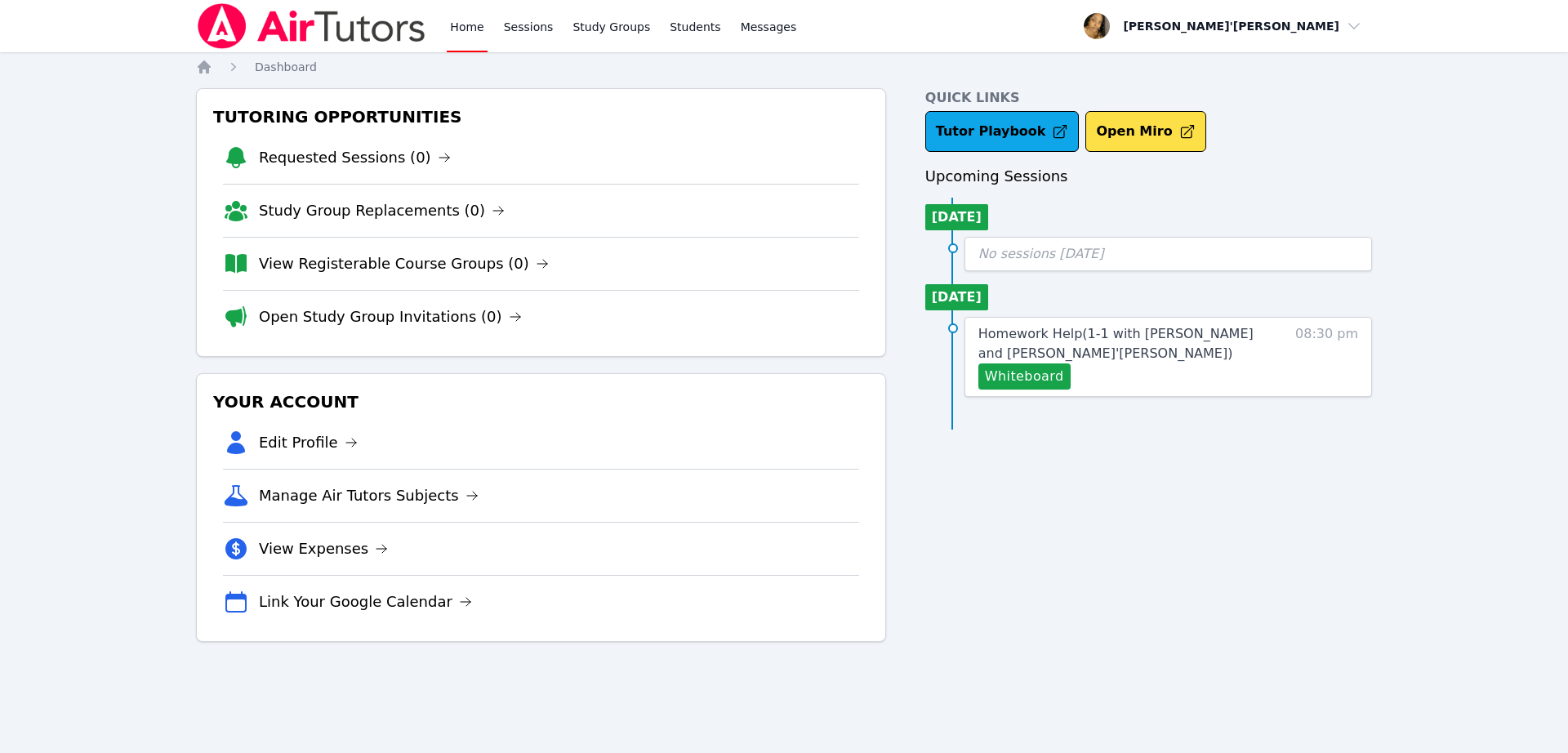
click at [1240, 497] on div "Quick Links Tutor Playbook Open Miro Upcoming Sessions Today No sessions today …" at bounding box center [1148, 365] width 446 height 554
